Goal: Communication & Community: Participate in discussion

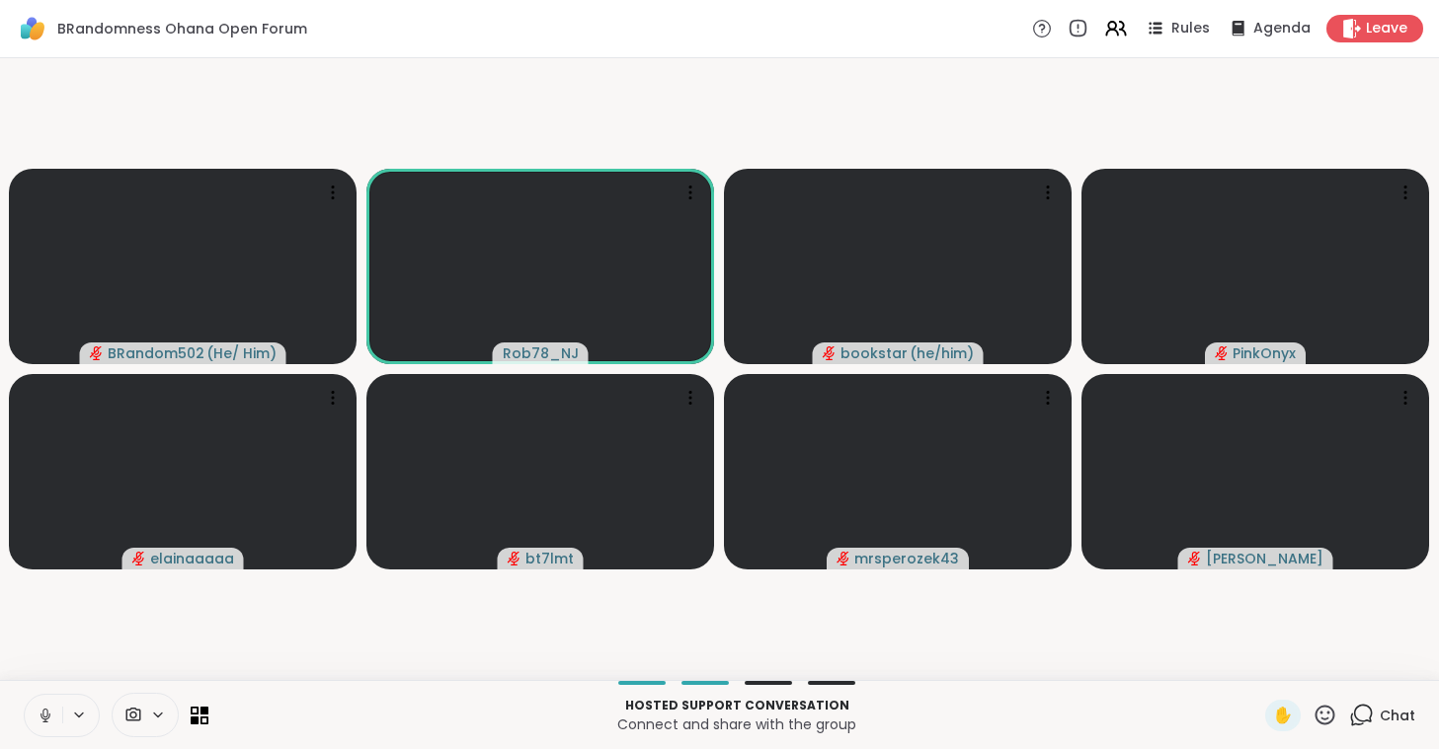
click at [53, 717] on icon at bounding box center [46, 716] width 18 height 18
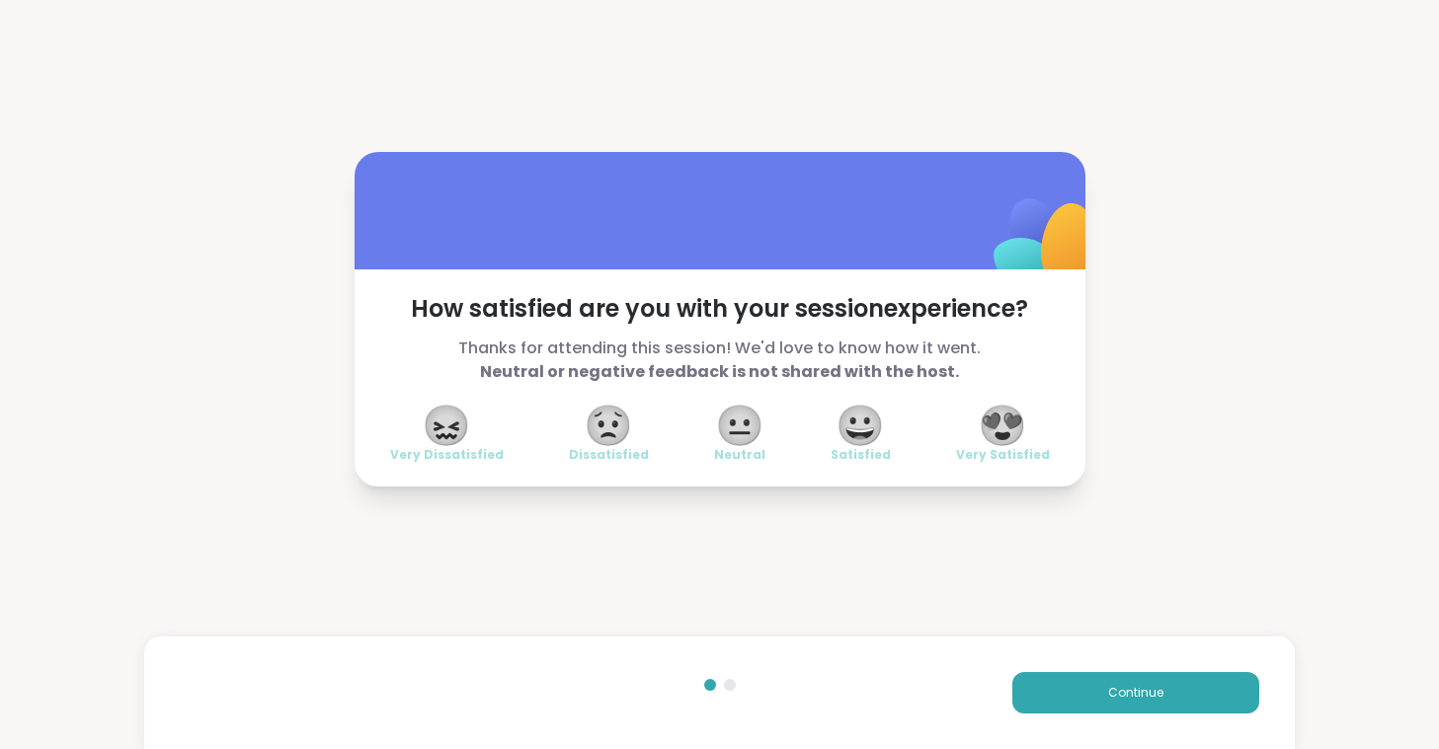
click at [1003, 417] on span "😍" at bounding box center [1002, 426] width 49 height 36
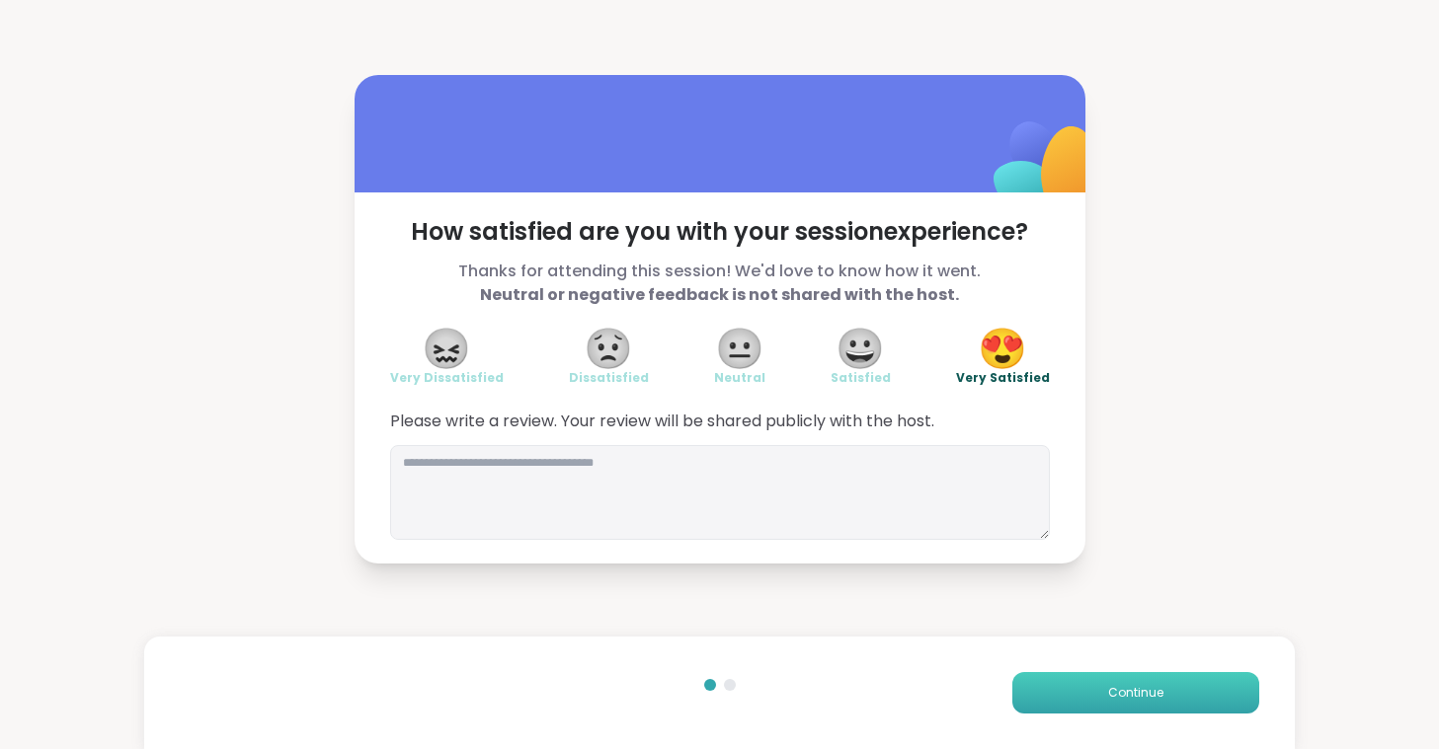
click at [1191, 692] on button "Continue" at bounding box center [1135, 692] width 247 height 41
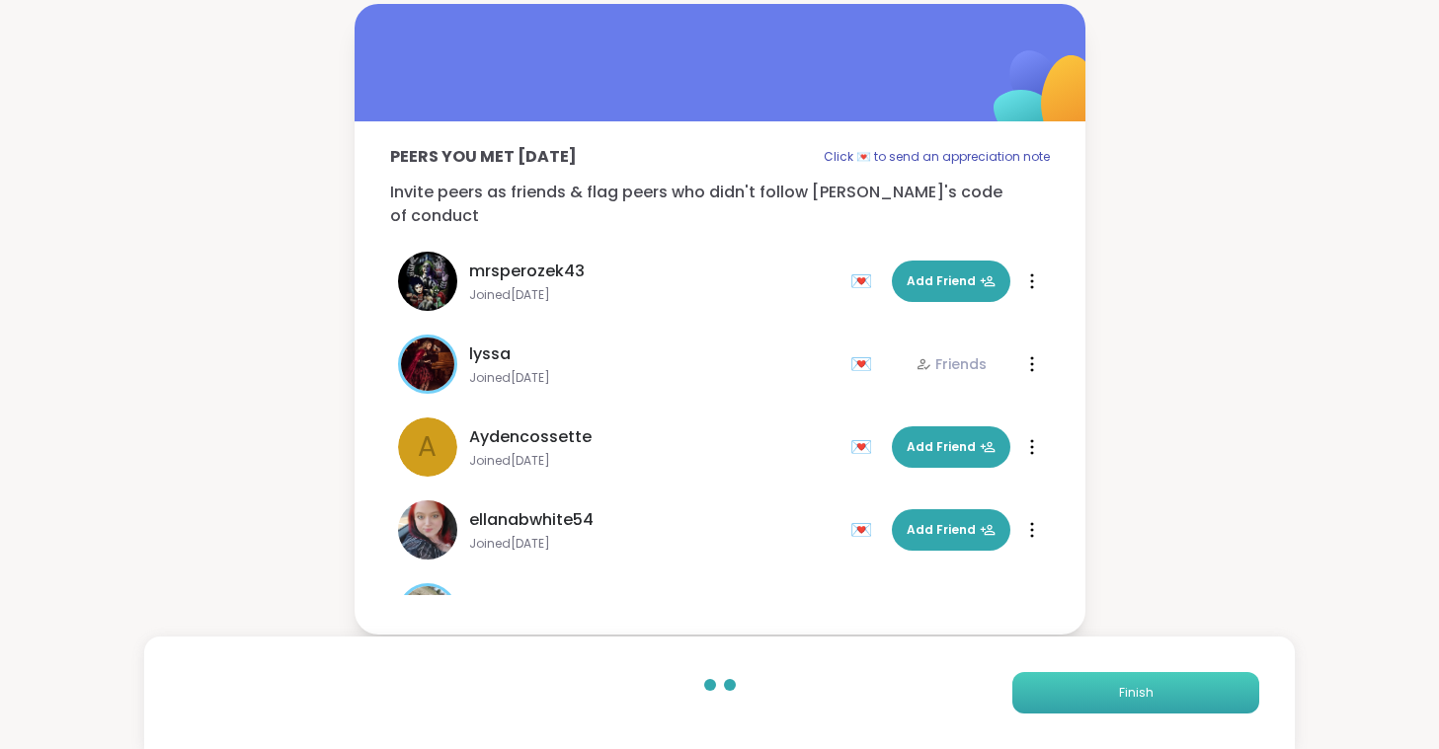
click at [1191, 692] on button "Finish" at bounding box center [1135, 692] width 247 height 41
